Goal: Information Seeking & Learning: Learn about a topic

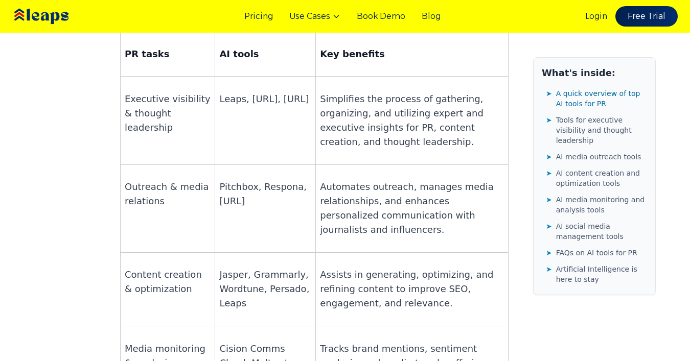
scroll to position [821, 0]
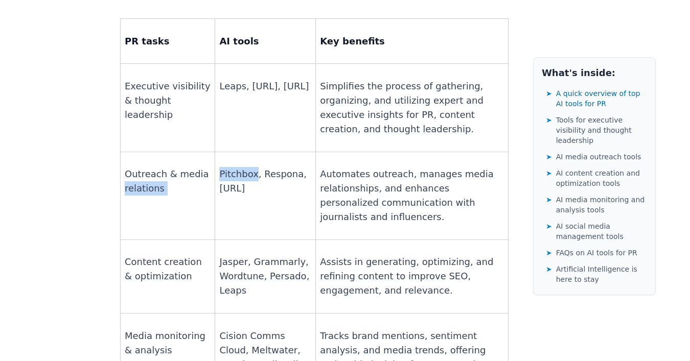
drag, startPoint x: 250, startPoint y: 93, endPoint x: 208, endPoint y: 93, distance: 41.4
click at [208, 152] on tr "Outreach & media relations Pitchbox, Respona, [URL] Automates outreach, manages…" at bounding box center [315, 196] width 388 height 88
click at [247, 167] on p "Pitchbox, Respona, [URL]" at bounding box center [265, 181] width 92 height 29
drag, startPoint x: 250, startPoint y: 91, endPoint x: 215, endPoint y: 91, distance: 35.8
click at [219, 167] on p "Pitchbox, Respona, [URL]" at bounding box center [265, 181] width 92 height 29
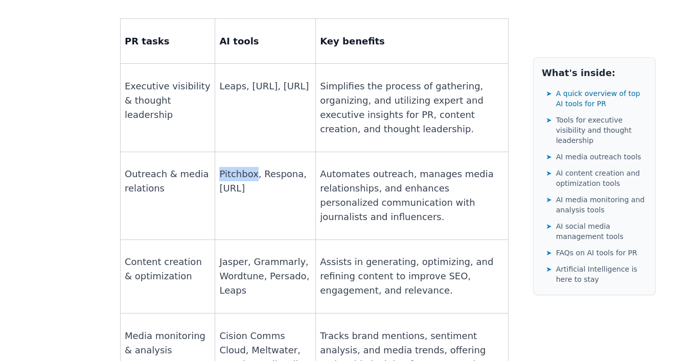
copy p "Pitchbox"
drag, startPoint x: 256, startPoint y: 92, endPoint x: 289, endPoint y: 90, distance: 33.3
click at [289, 167] on p "Pitchbox, Respona, [URL]" at bounding box center [265, 181] width 92 height 29
copy p "Respona"
drag, startPoint x: 214, startPoint y: 106, endPoint x: 263, endPoint y: 108, distance: 49.1
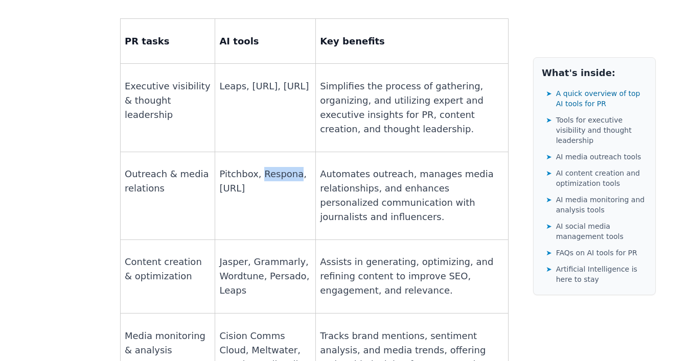
click at [263, 167] on p "Pitchbox, Respona, [URL]" at bounding box center [265, 181] width 92 height 29
copy p "[URL]"
click at [248, 255] on p "Jasper, Grammarly, Wordtune, Persado, Leaps" at bounding box center [265, 276] width 92 height 43
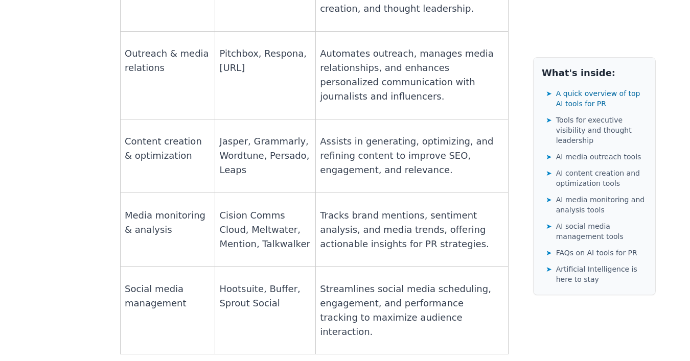
scroll to position [943, 0]
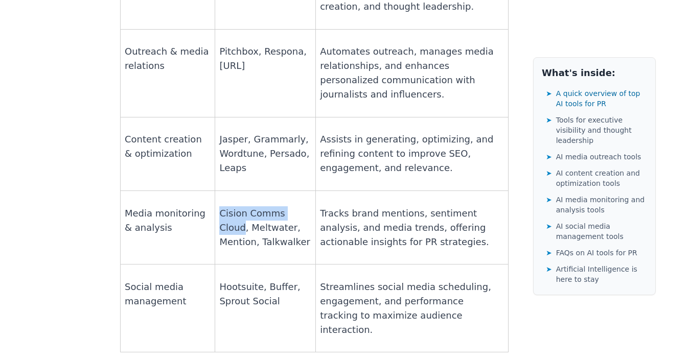
drag, startPoint x: 217, startPoint y: 132, endPoint x: 300, endPoint y: 132, distance: 83.3
click at [300, 206] on p "Cision Comms Cloud, Meltwater, Mention, Talkwalker" at bounding box center [265, 227] width 92 height 43
copy p "Cision Comms Cloud"
